Goal: Task Accomplishment & Management: Use online tool/utility

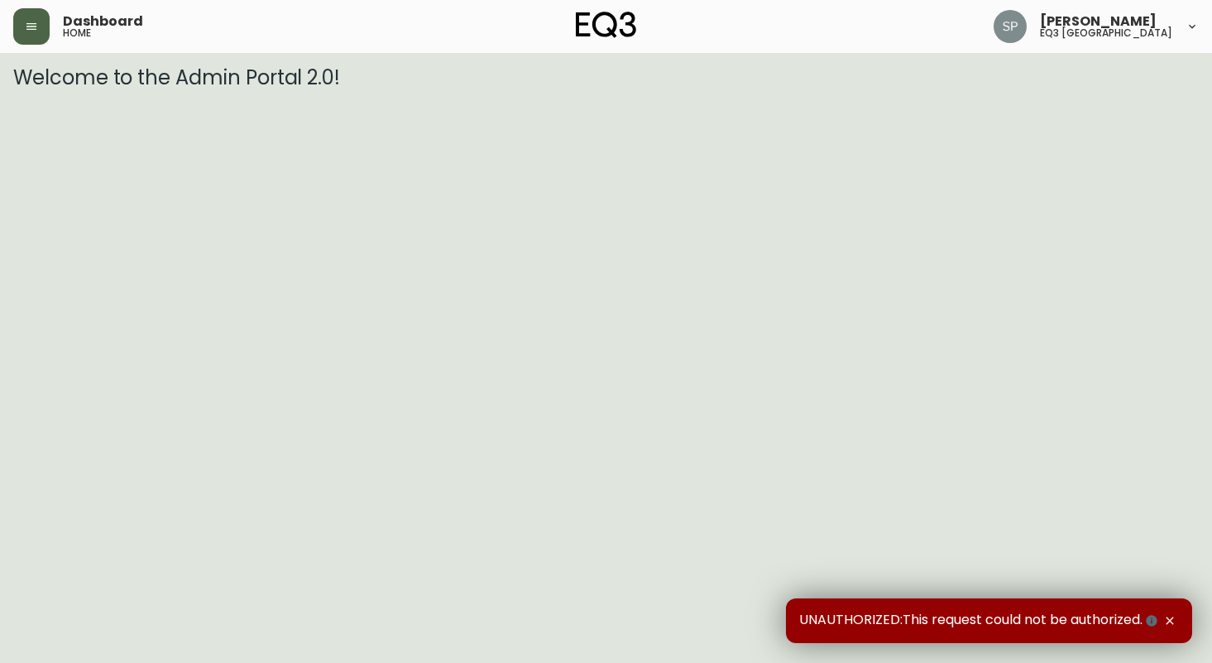
click at [31, 28] on icon "button" at bounding box center [31, 26] width 13 height 13
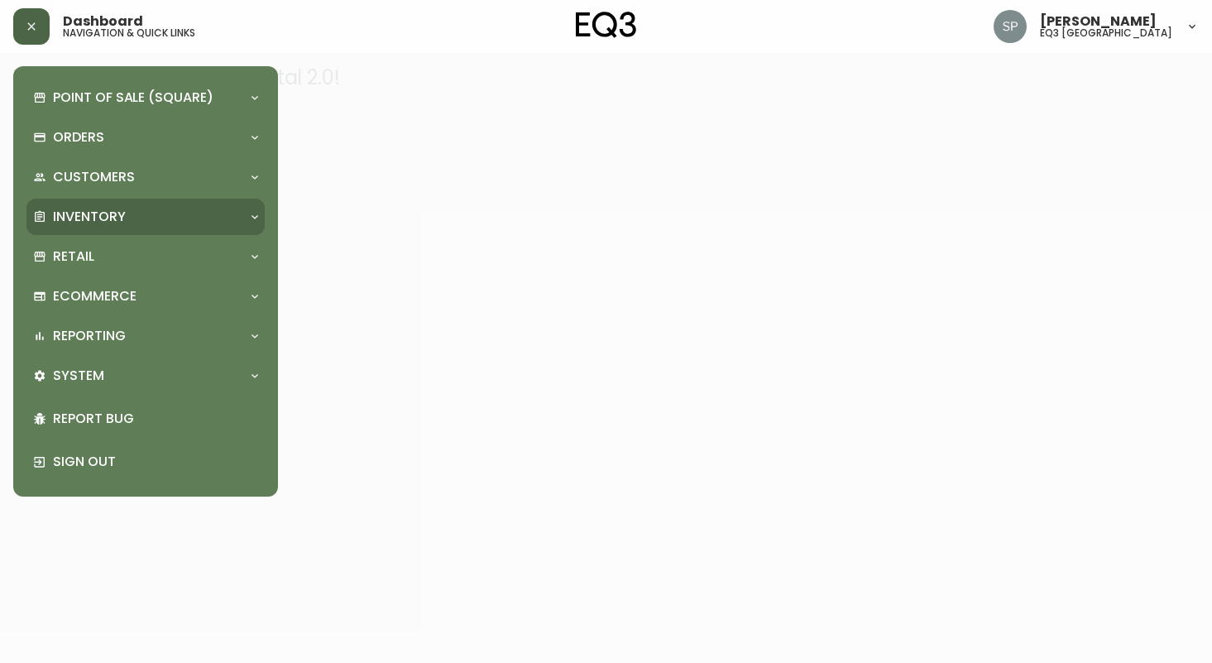
click at [113, 210] on p "Inventory" at bounding box center [89, 217] width 73 height 18
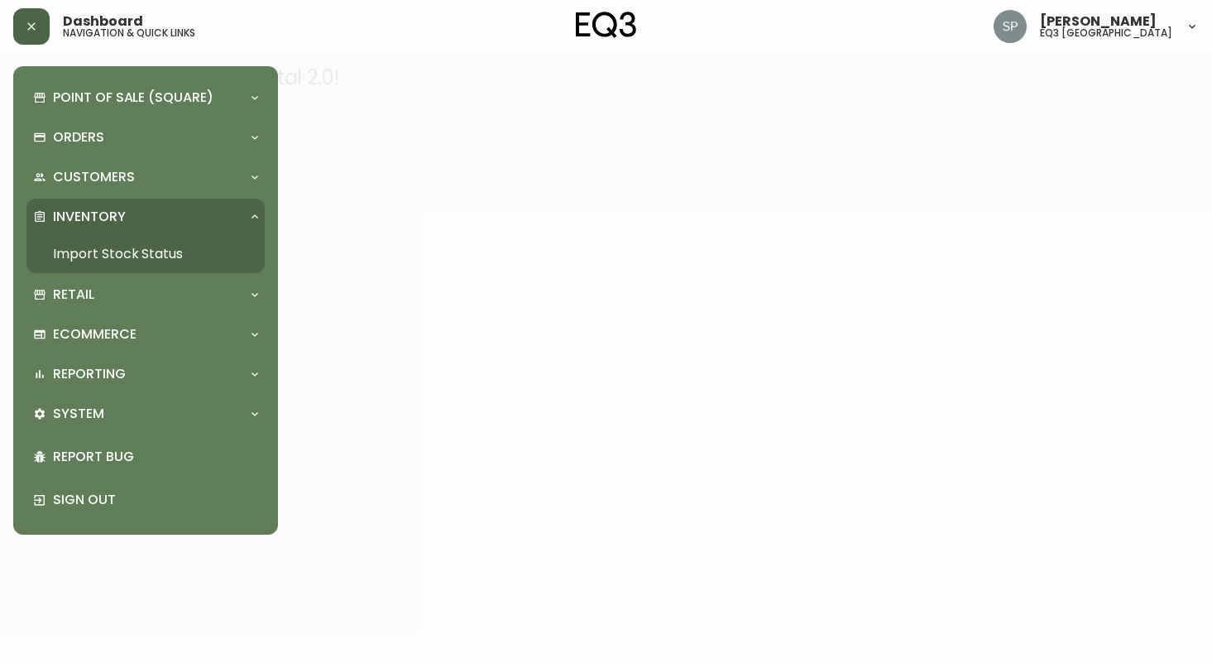
click at [154, 241] on link "Import Stock Status" at bounding box center [145, 254] width 238 height 38
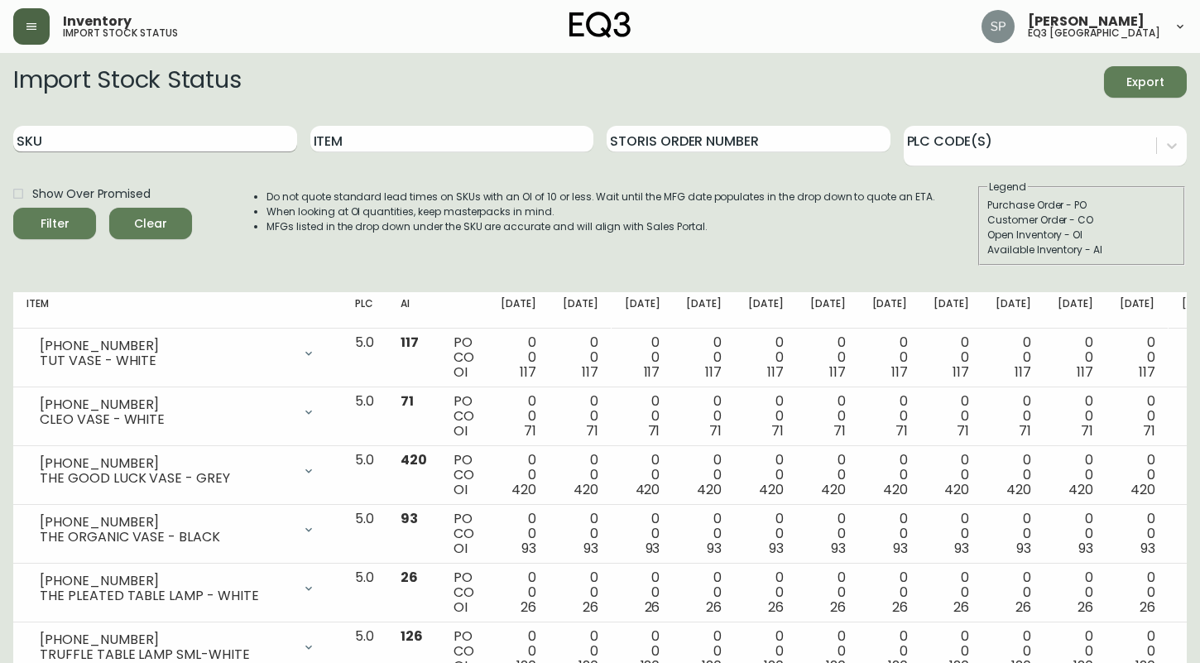
click at [90, 132] on input "SKU" at bounding box center [155, 139] width 284 height 26
click at [49, 140] on input "SKU" at bounding box center [155, 139] width 284 height 26
type input "3020-423-4-b"
click at [13, 208] on button "Filter" at bounding box center [54, 223] width 83 height 31
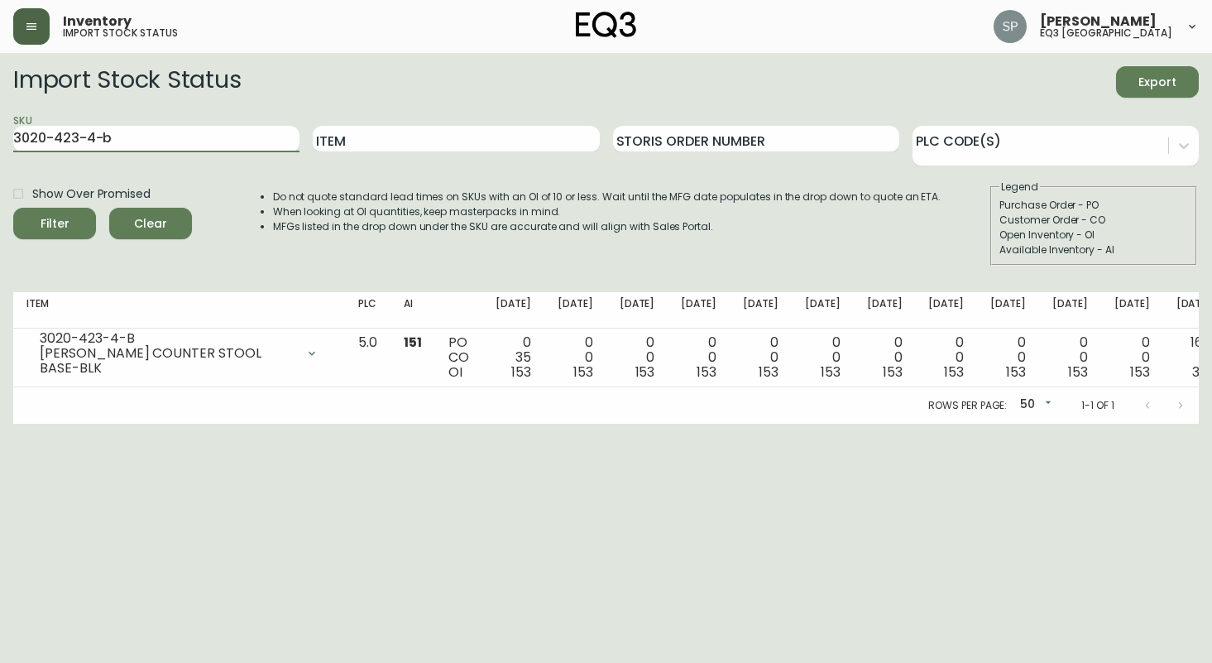
drag, startPoint x: 155, startPoint y: 137, endPoint x: -21, endPoint y: 118, distance: 176.4
click at [0, 118] on html "Inventory import stock status [PERSON_NAME] eq3 [GEOGRAPHIC_DATA] Import Stock …" at bounding box center [606, 212] width 1212 height 424
